Goal: Task Accomplishment & Management: Manage account settings

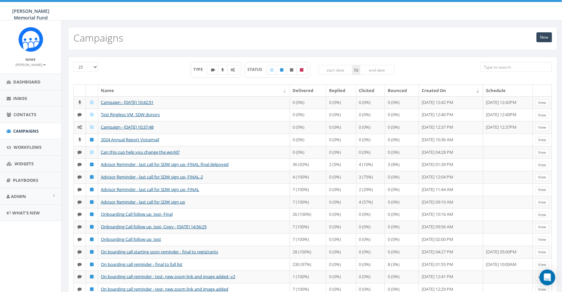
click at [303, 70] on icon at bounding box center [302, 70] width 4 height 4
checkbox input "true"
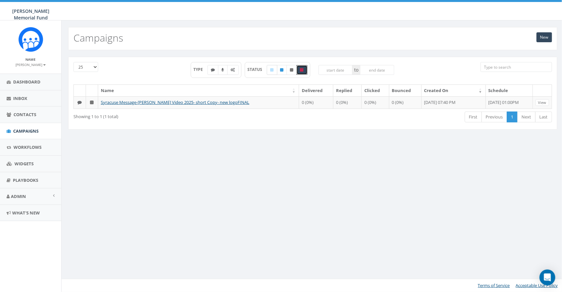
click at [277, 68] on label at bounding box center [272, 70] width 11 height 10
checkbox input "true"
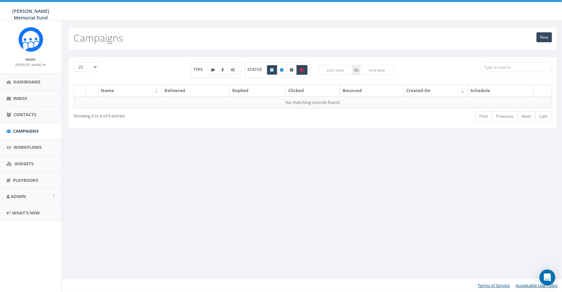
click at [304, 68] on icon at bounding box center [302, 70] width 4 height 4
checkbox input "false"
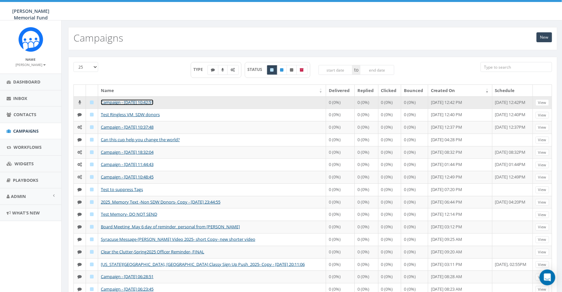
click at [138, 101] on link "Campaign - [DATE] 10:42:51" at bounding box center [127, 102] width 53 height 6
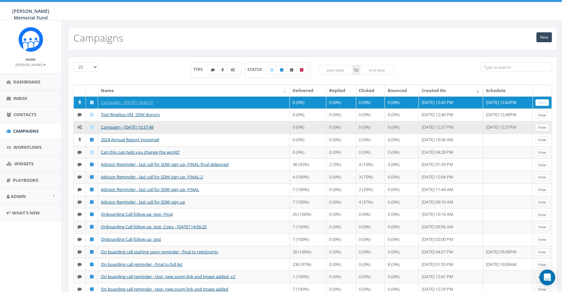
click at [117, 130] on td "Campaign - [DATE] 10:37:48" at bounding box center [194, 127] width 192 height 13
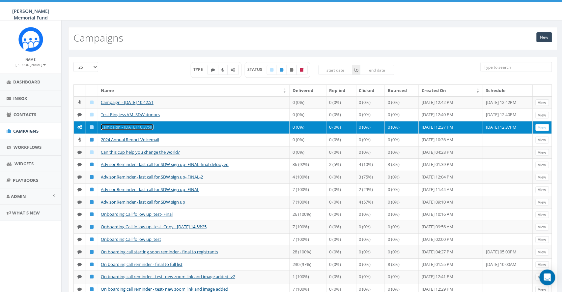
click at [135, 128] on link "Campaign - [DATE] 10:37:48" at bounding box center [127, 127] width 53 height 6
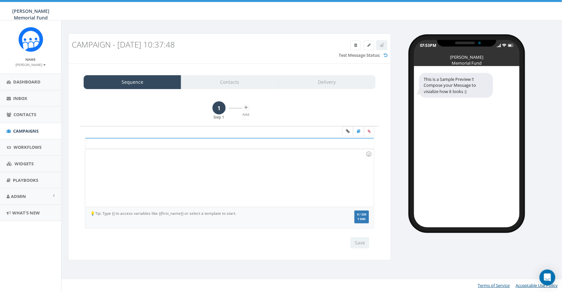
click at [246, 86] on div "Sequence Contacts Delivery" at bounding box center [230, 82] width 292 height 14
click at [228, 84] on div "Sequence Contacts Delivery" at bounding box center [230, 82] width 292 height 14
click at [221, 80] on div "Sequence Contacts Delivery" at bounding box center [230, 82] width 292 height 14
click at [20, 128] on link "Campaigns" at bounding box center [30, 131] width 61 height 16
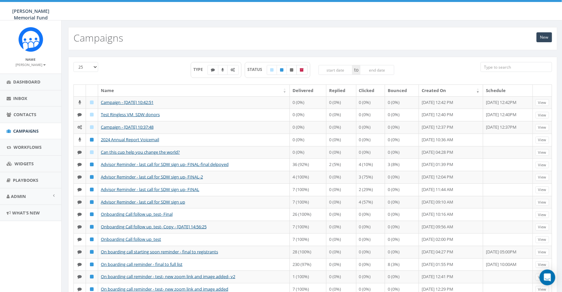
click at [301, 68] on label at bounding box center [302, 70] width 11 height 10
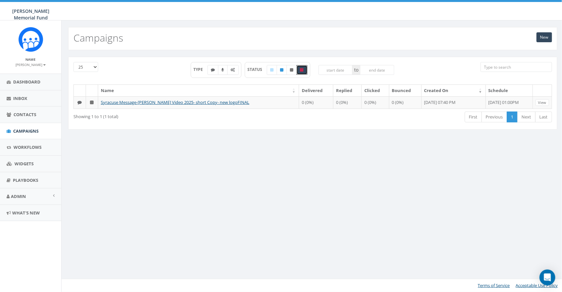
click at [302, 69] on icon at bounding box center [302, 70] width 4 height 4
checkbox input "false"
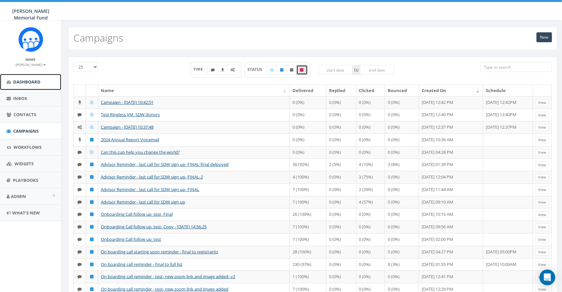
click at [31, 79] on span "Dashboard" at bounding box center [26, 82] width 27 height 6
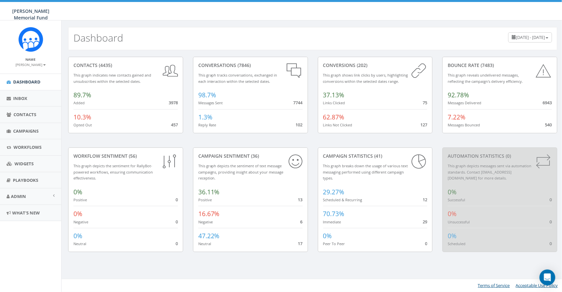
click at [27, 64] on small "James Martin" at bounding box center [31, 64] width 30 height 5
click at [26, 81] on link "Sign Out" at bounding box center [33, 83] width 52 height 8
